Goal: Navigation & Orientation: Find specific page/section

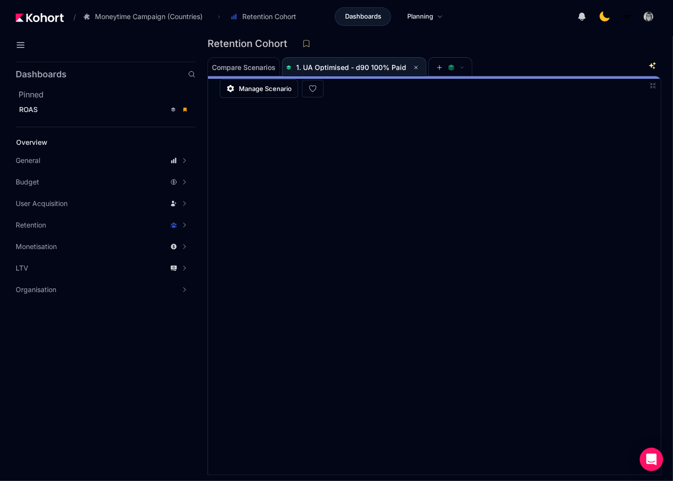
click at [651, 87] on icon at bounding box center [653, 86] width 8 height 8
click at [652, 86] on icon at bounding box center [653, 86] width 8 height 8
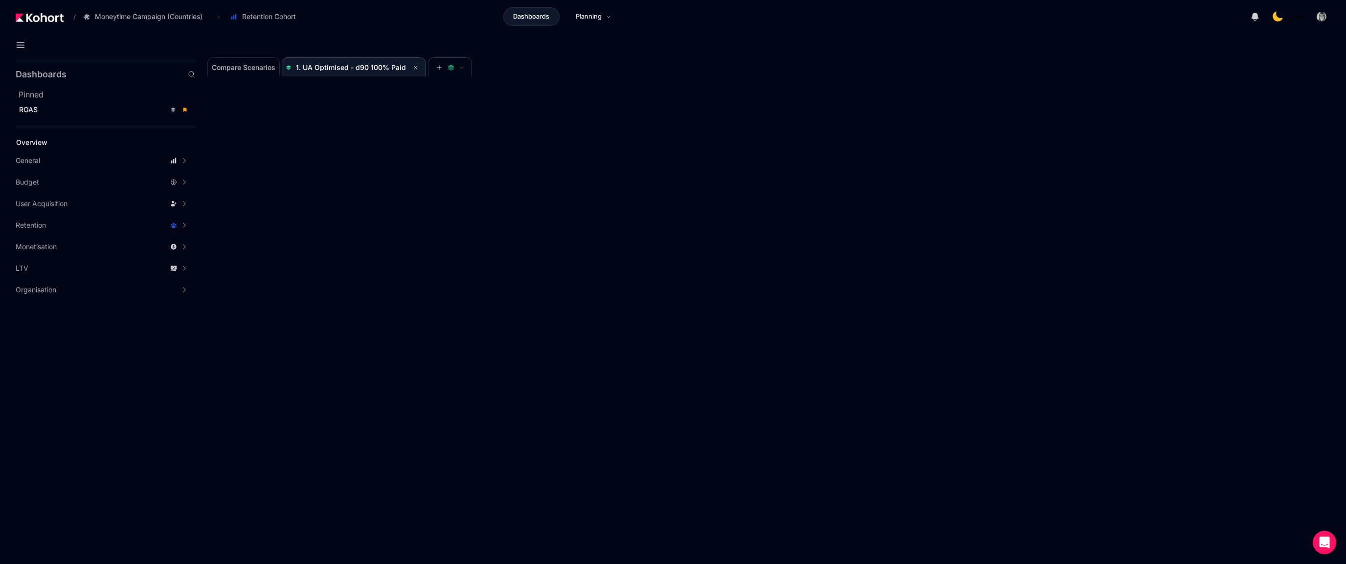
click at [672, 7] on icon at bounding box center [1339, 7] width 8 height 8
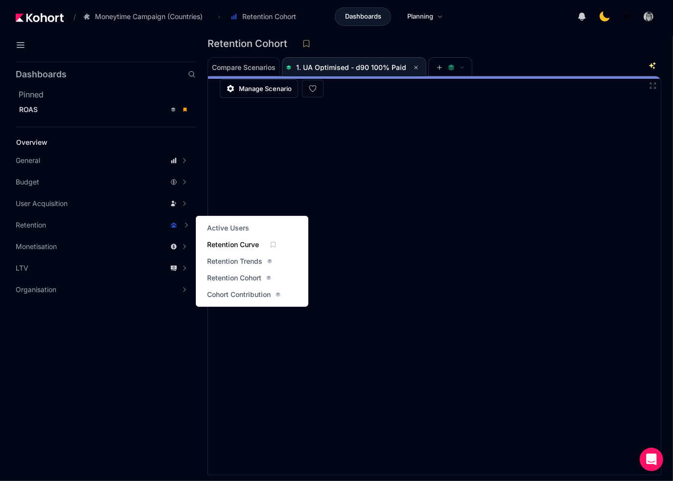
click at [231, 243] on span "Retention Curve" at bounding box center [233, 245] width 52 height 10
click at [224, 277] on span "Retention Cohort" at bounding box center [234, 278] width 54 height 10
click at [220, 295] on span "Cohort Contribution" at bounding box center [239, 295] width 64 height 10
